Goal: Task Accomplishment & Management: Complete application form

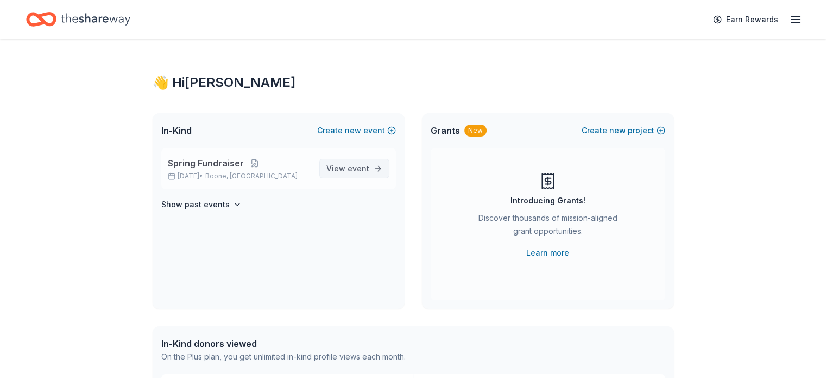
click at [343, 173] on span "View event" at bounding box center [347, 168] width 43 height 13
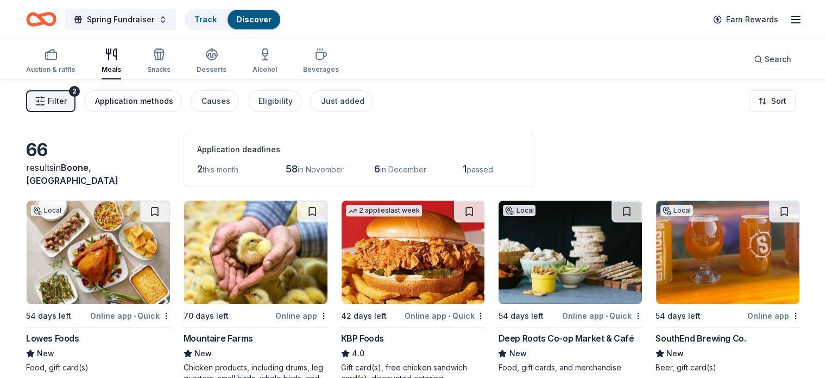
click at [137, 97] on div "Application methods" at bounding box center [134, 101] width 78 height 13
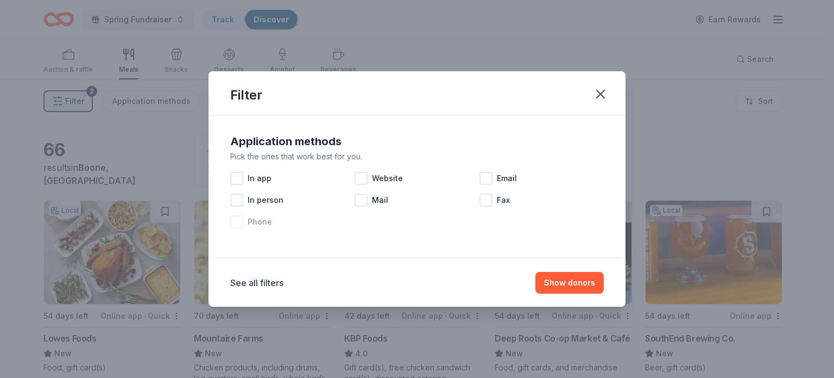
click at [232, 224] on div at bounding box center [236, 221] width 13 height 13
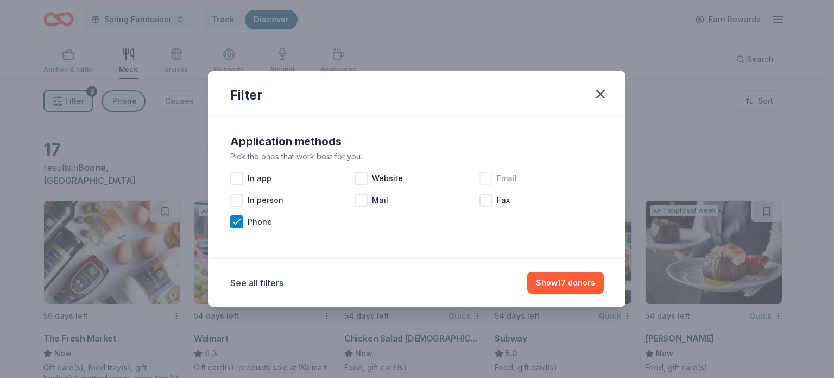
click at [482, 177] on div at bounding box center [486, 178] width 13 height 13
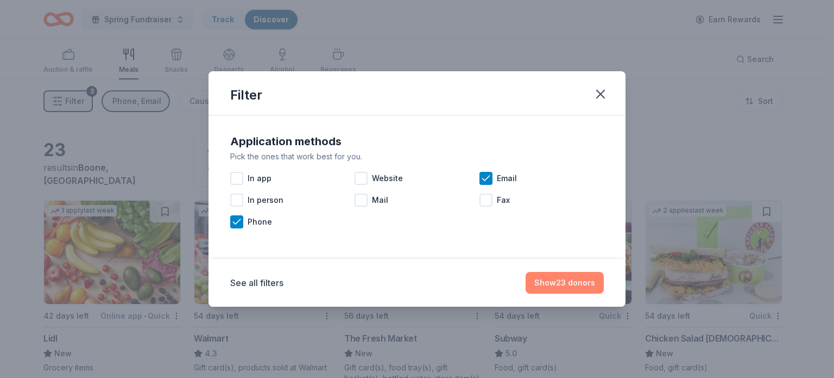
click at [558, 283] on button "Show 23 donors" at bounding box center [565, 283] width 78 height 22
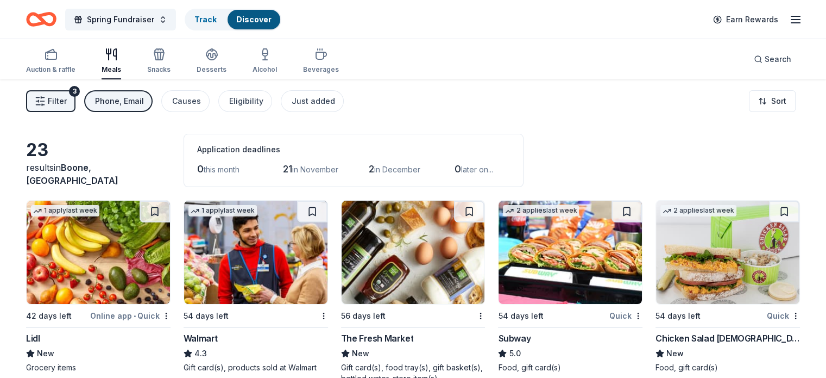
click at [144, 103] on div "Phone, Email" at bounding box center [119, 101] width 49 height 13
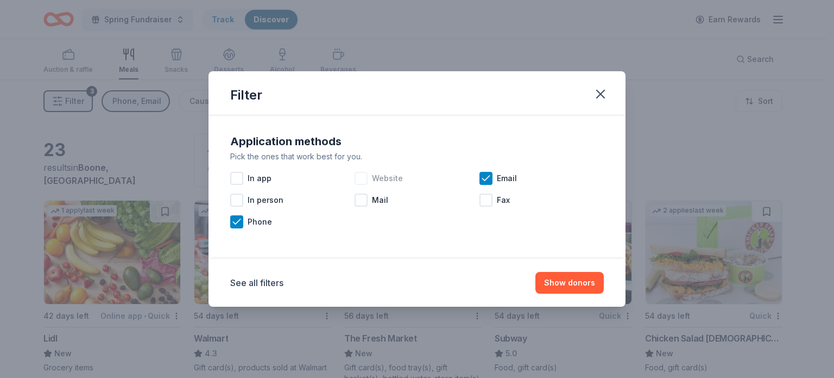
click at [369, 178] on div "Website" at bounding box center [417, 178] width 124 height 22
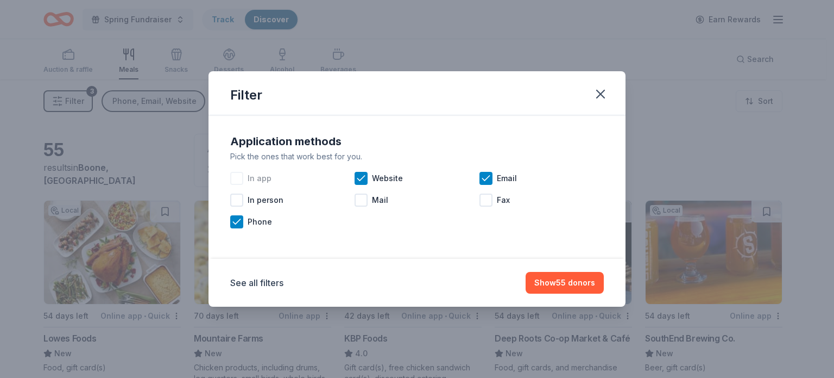
click at [243, 178] on div "In app" at bounding box center [292, 178] width 124 height 22
click at [551, 288] on button "Show 55 donors" at bounding box center [565, 283] width 78 height 22
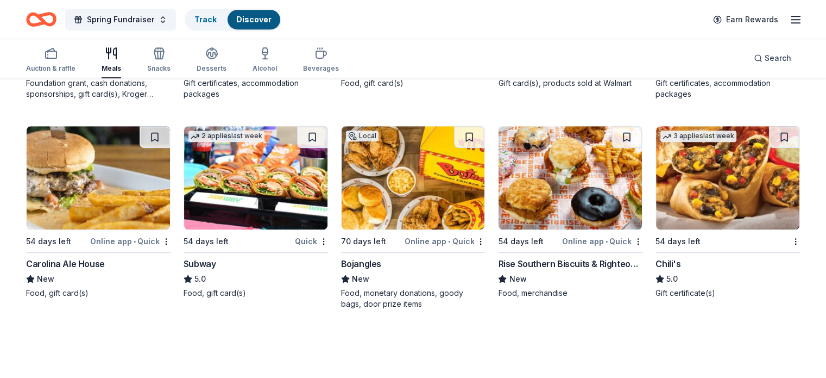
scroll to position [706, 0]
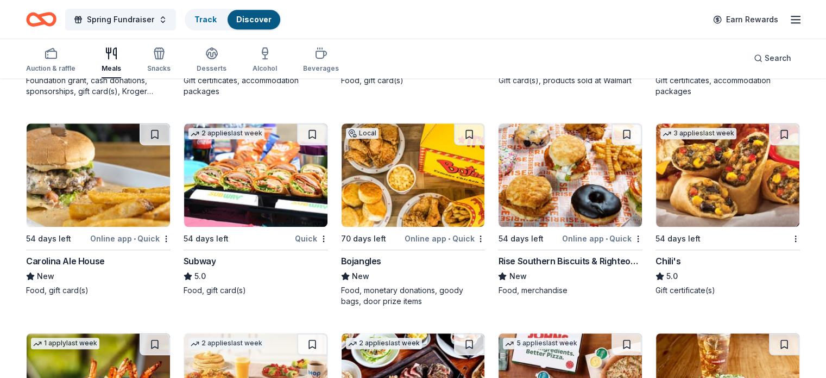
click at [298, 171] on img at bounding box center [255, 174] width 143 height 103
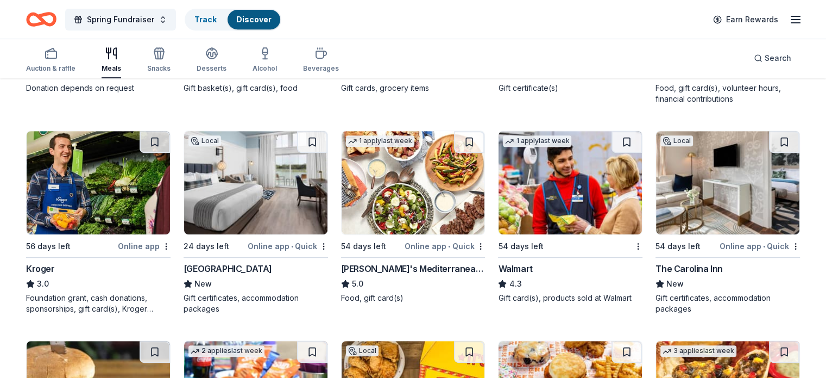
scroll to position [777, 0]
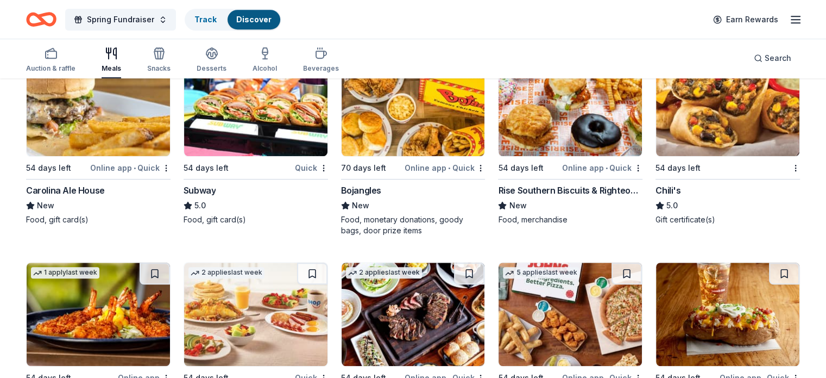
click at [401, 100] on img at bounding box center [413, 104] width 143 height 103
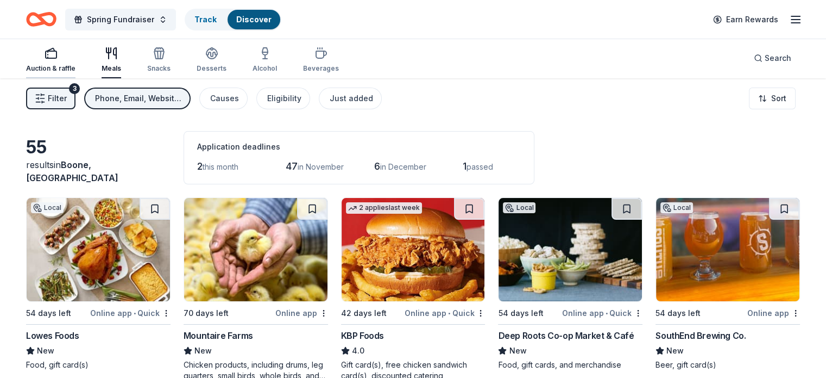
scroll to position [0, 0]
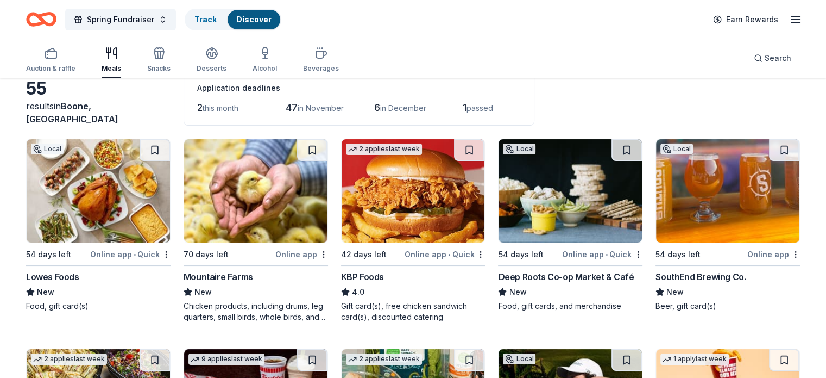
scroll to position [54, 0]
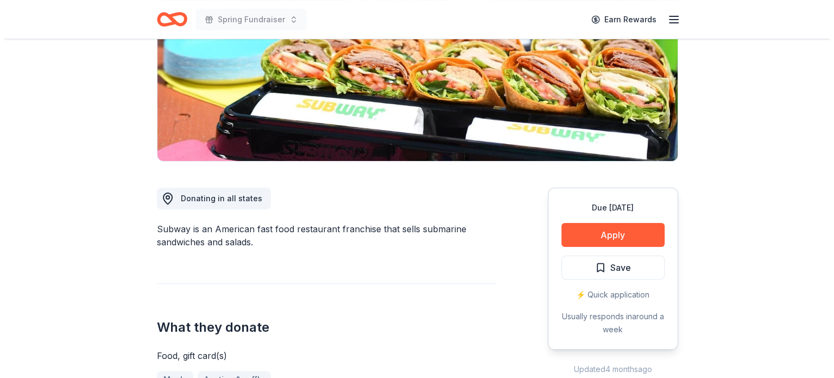
scroll to position [163, 0]
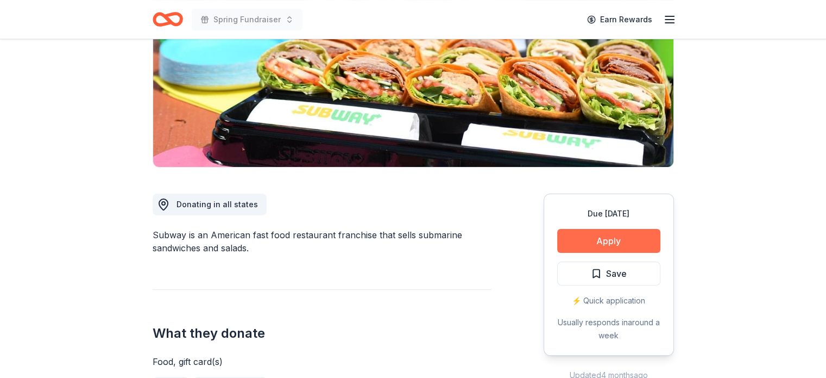
click at [585, 240] on button "Apply" at bounding box center [608, 241] width 103 height 24
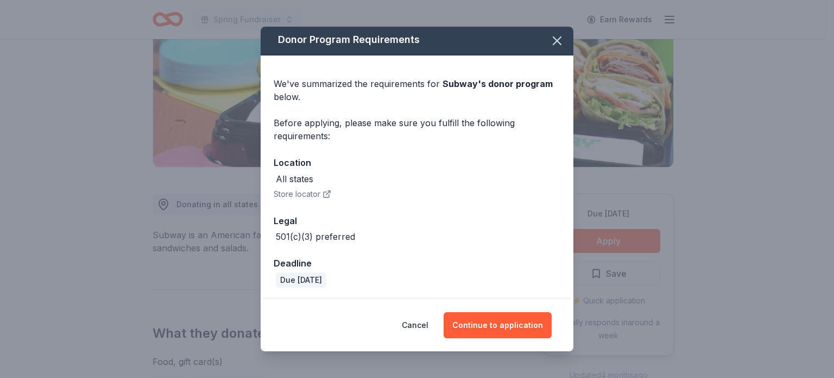
scroll to position [3, 0]
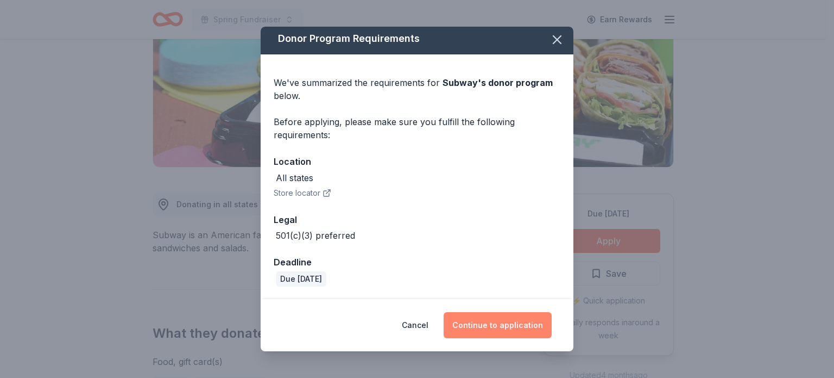
click at [533, 325] on button "Continue to application" at bounding box center [498, 325] width 108 height 26
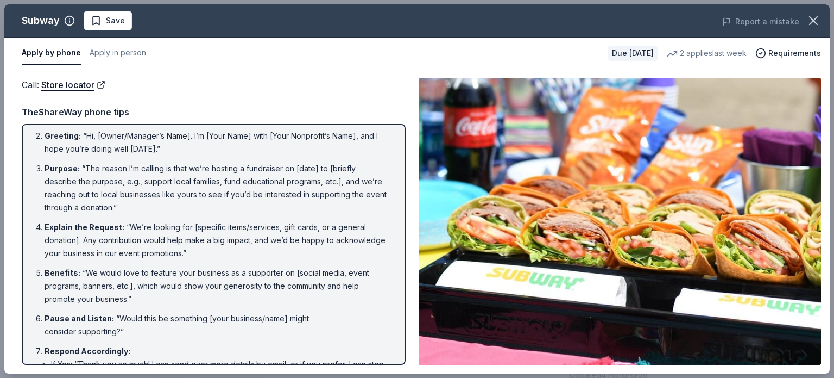
scroll to position [0, 0]
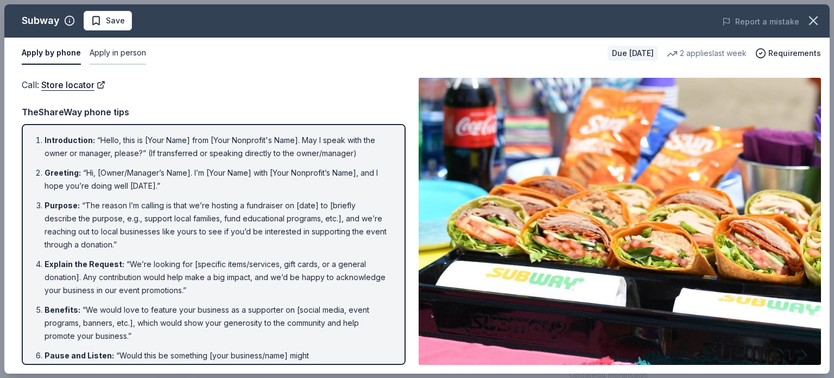
click at [103, 55] on button "Apply in person" at bounding box center [118, 53] width 56 height 23
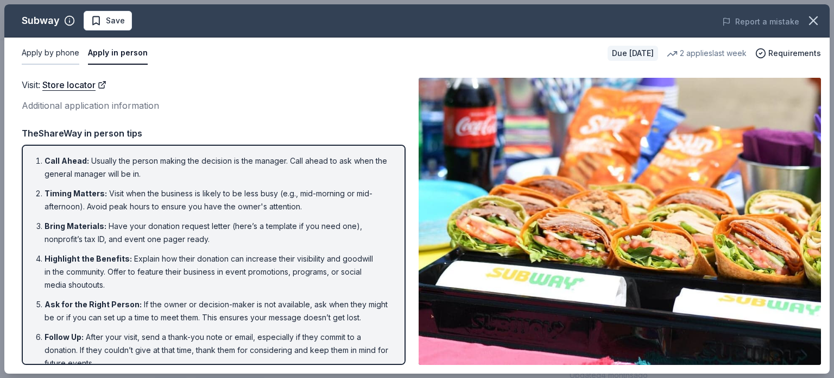
click at [60, 60] on button "Apply by phone" at bounding box center [51, 53] width 58 height 23
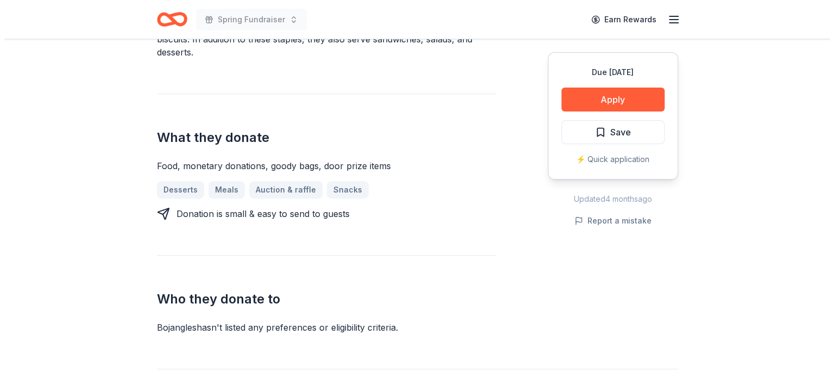
scroll to position [380, 0]
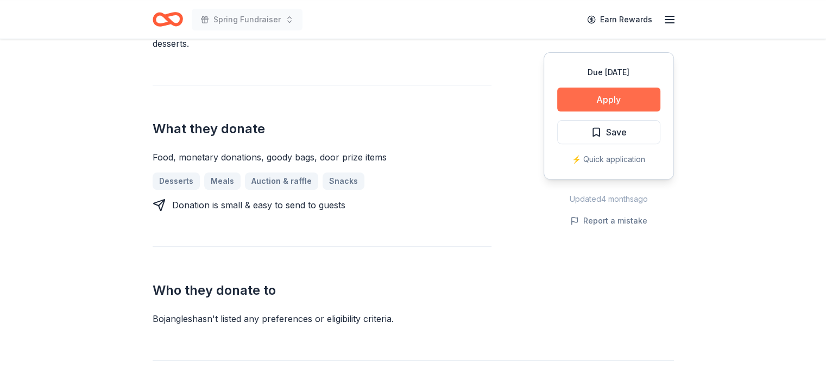
click at [619, 89] on button "Apply" at bounding box center [608, 99] width 103 height 24
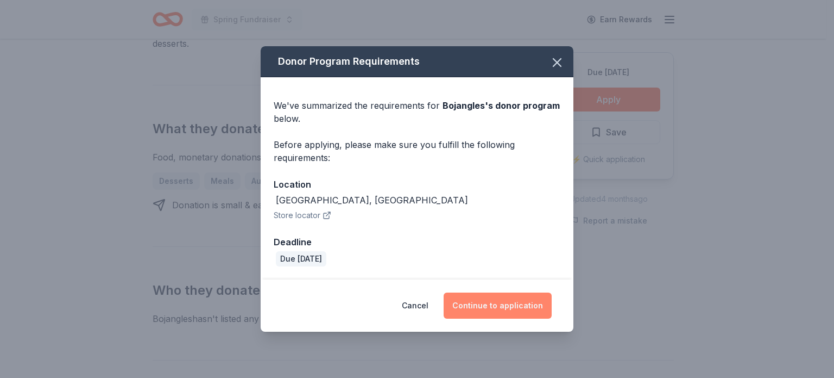
click at [479, 296] on button "Continue to application" at bounding box center [498, 305] width 108 height 26
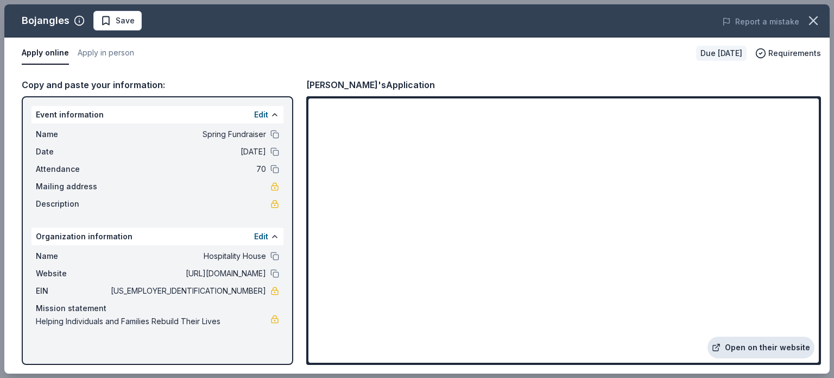
click at [754, 352] on link "Open on their website" at bounding box center [761, 347] width 107 height 22
click at [271, 131] on button at bounding box center [275, 134] width 9 height 9
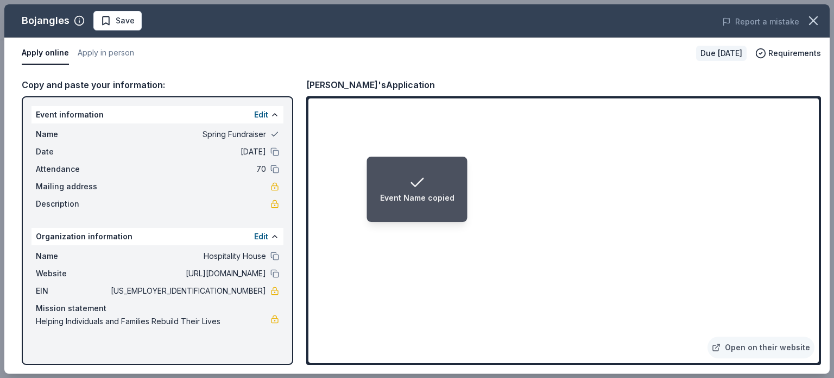
click at [274, 134] on button at bounding box center [275, 134] width 9 height 9
click at [252, 110] on div "Event information Edit" at bounding box center [158, 114] width 252 height 17
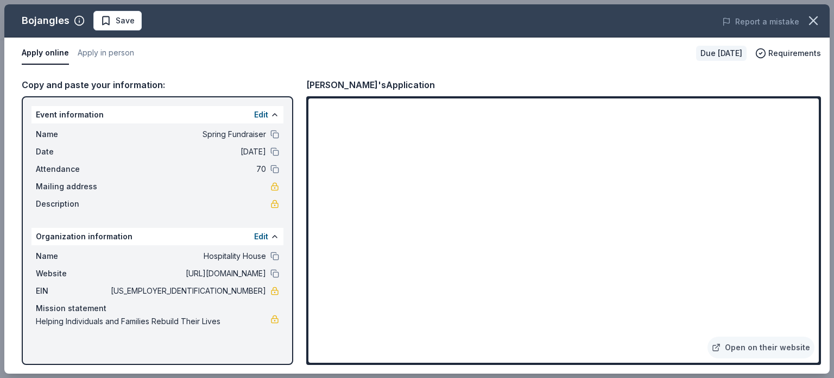
click at [268, 115] on div "Edit" at bounding box center [266, 114] width 25 height 13
click at [262, 115] on button "Edit" at bounding box center [261, 114] width 14 height 13
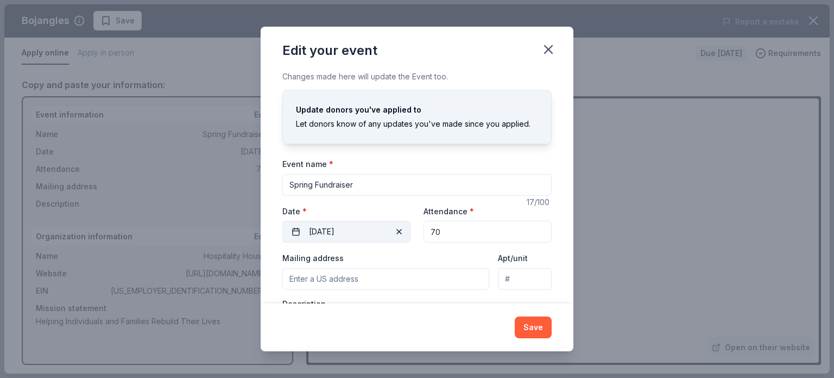
click at [366, 234] on button "12/30/2025" at bounding box center [346, 232] width 128 height 22
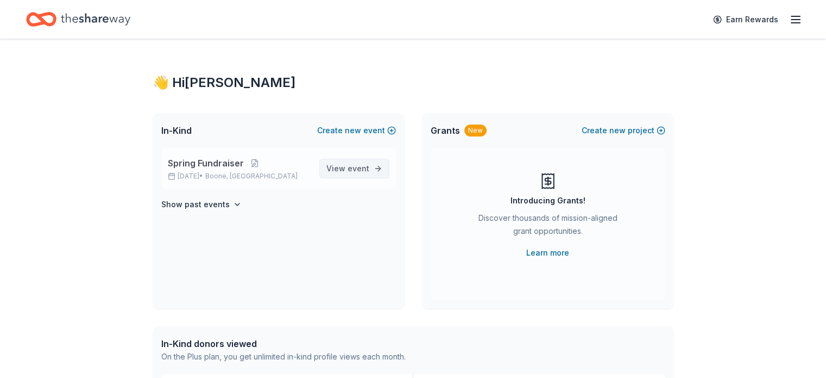
click at [332, 162] on span "View event" at bounding box center [347, 168] width 43 height 13
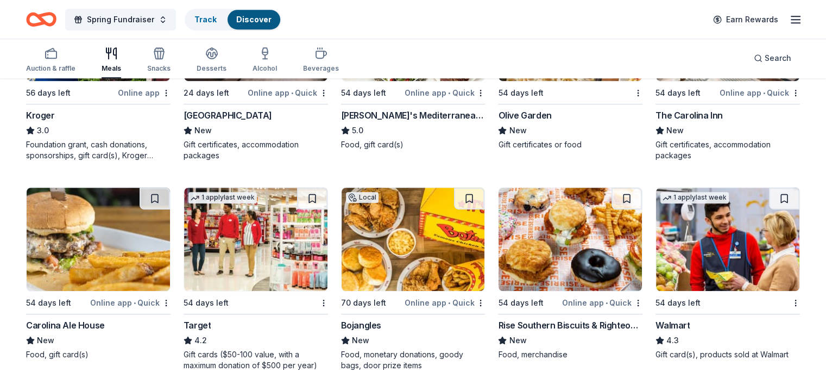
scroll to position [721, 0]
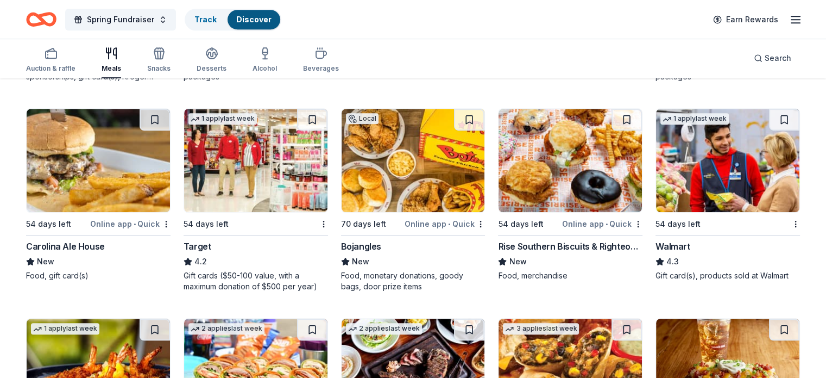
click at [377, 158] on img at bounding box center [413, 160] width 143 height 103
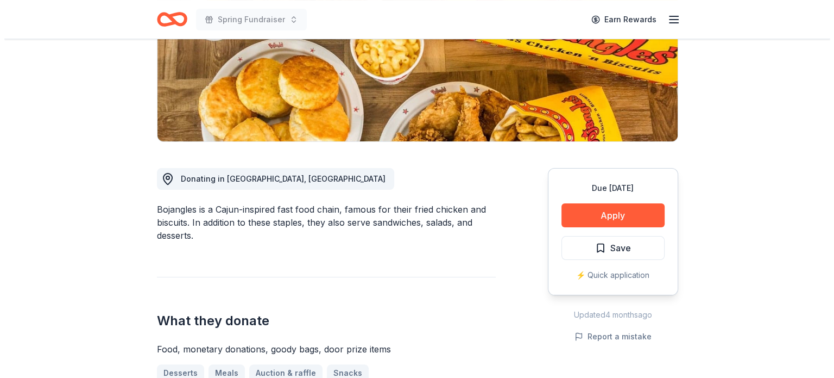
scroll to position [272, 0]
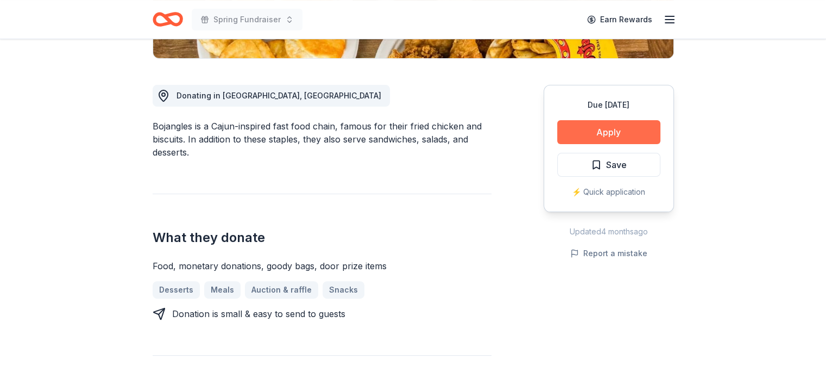
click at [569, 126] on button "Apply" at bounding box center [608, 132] width 103 height 24
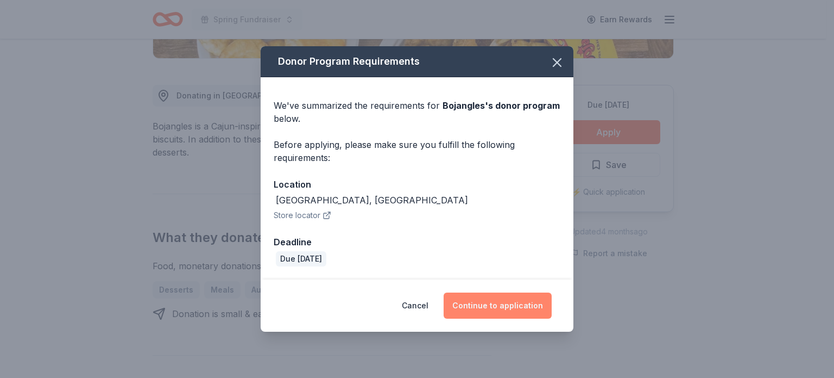
click at [495, 303] on button "Continue to application" at bounding box center [498, 305] width 108 height 26
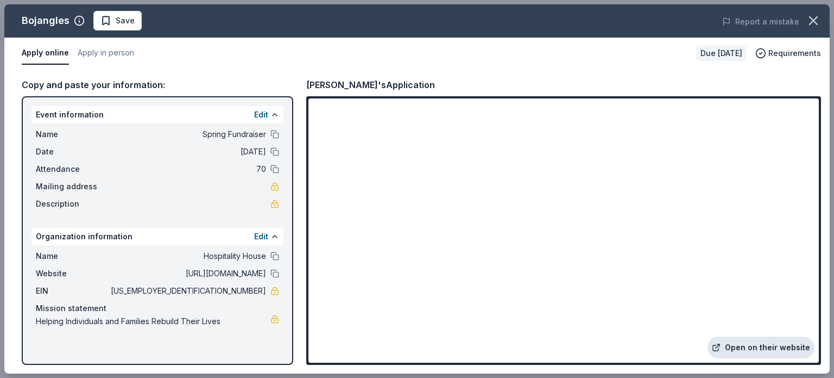
click at [750, 349] on link "Open on their website" at bounding box center [761, 347] width 107 height 22
